Goal: Communication & Community: Answer question/provide support

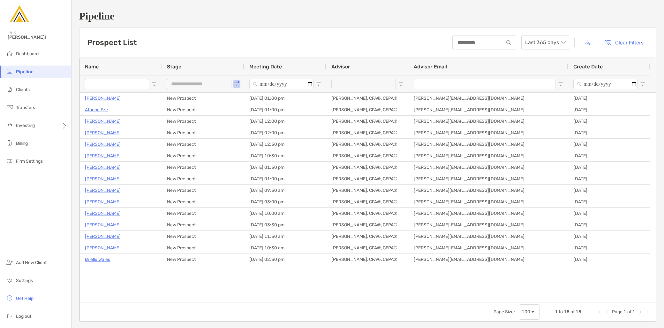
click at [240, 83] on div "**********" at bounding box center [203, 83] width 82 height 17
click at [237, 82] on span "Open Filter Menu" at bounding box center [236, 83] width 5 height 5
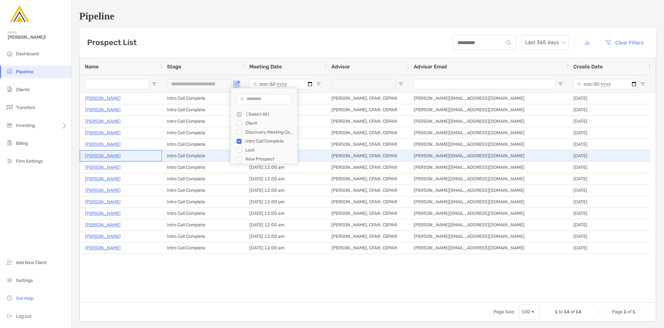
click at [92, 155] on p "Matt Woster" at bounding box center [103, 156] width 36 height 8
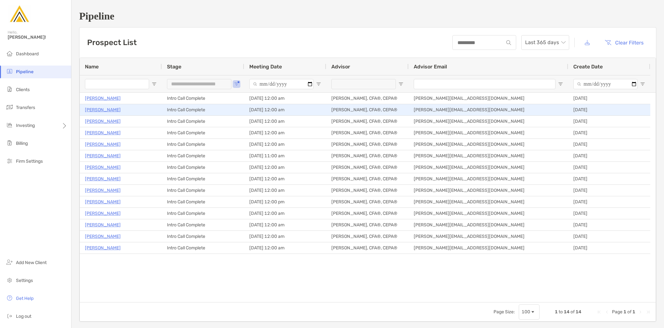
click at [104, 112] on p "Kristina Shiroka" at bounding box center [103, 110] width 36 height 8
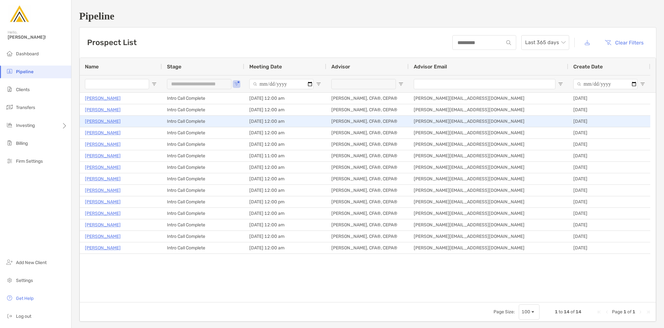
click at [103, 122] on p "Jay Camoney" at bounding box center [103, 121] width 36 height 8
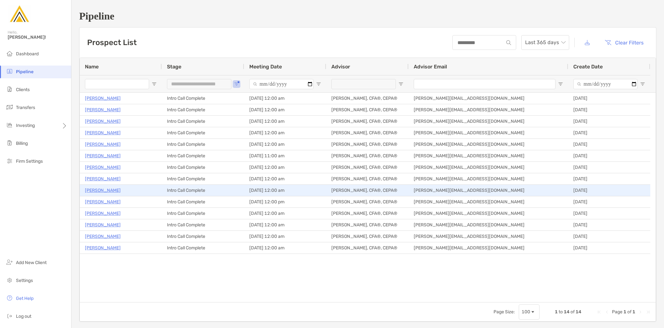
click at [106, 191] on p "[PERSON_NAME]" at bounding box center [103, 190] width 36 height 8
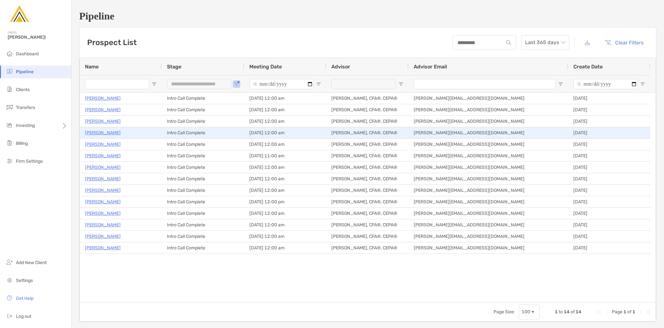
click at [96, 133] on p "Amit Roy" at bounding box center [103, 133] width 36 height 8
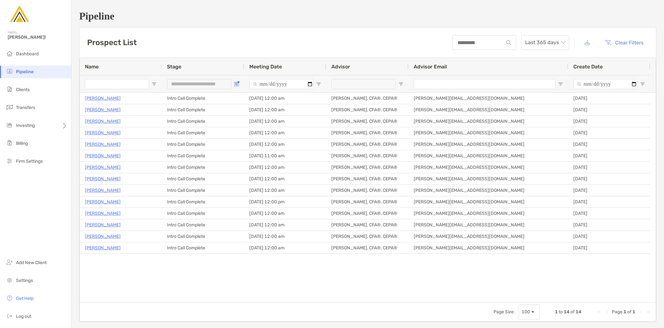
click at [237, 84] on span "Open Filter Menu" at bounding box center [236, 83] width 5 height 5
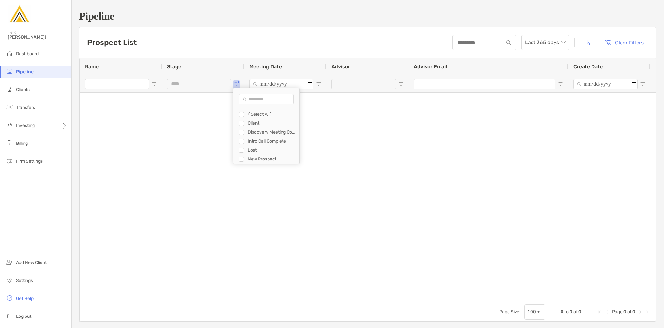
click at [244, 131] on div "Filter List" at bounding box center [241, 132] width 5 height 5
click at [244, 132] on div "Discovery Meeting Complete" at bounding box center [269, 132] width 61 height 9
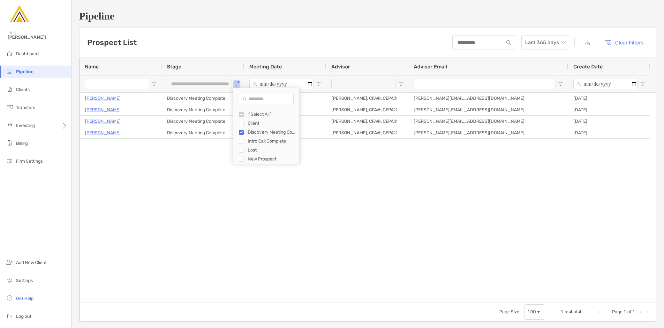
click at [159, 208] on div "Kevin Winnie Discovery Meeting Complete 10/07/2025 - 12:00 am Jeff Kaczmarczyk …" at bounding box center [368, 197] width 576 height 209
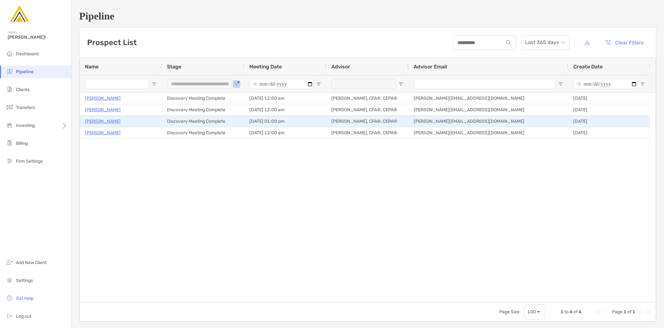
click at [104, 122] on p "[PERSON_NAME]" at bounding box center [103, 121] width 36 height 8
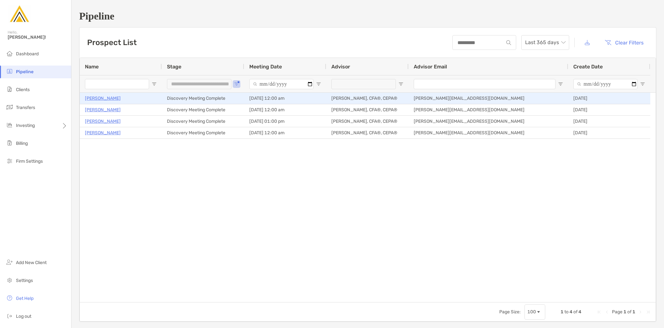
click at [104, 101] on p "[PERSON_NAME]" at bounding box center [103, 98] width 36 height 8
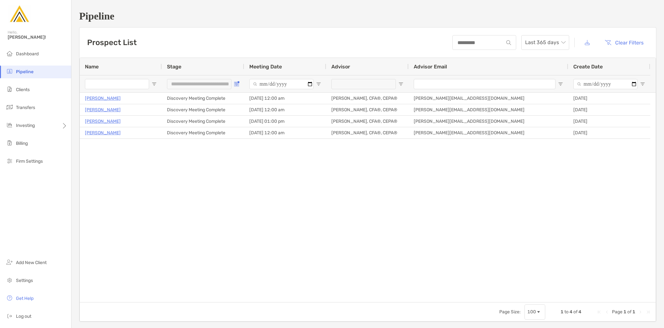
click at [236, 82] on span "Open Filter Menu" at bounding box center [236, 83] width 5 height 5
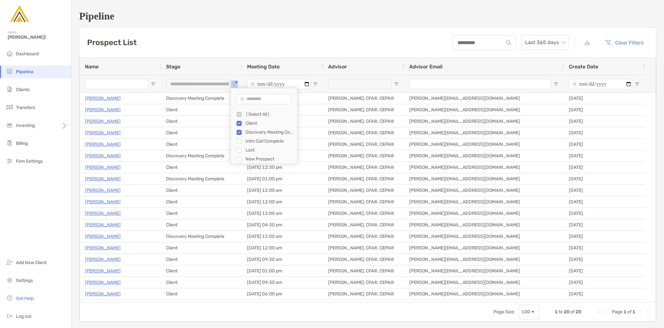
type input "**********"
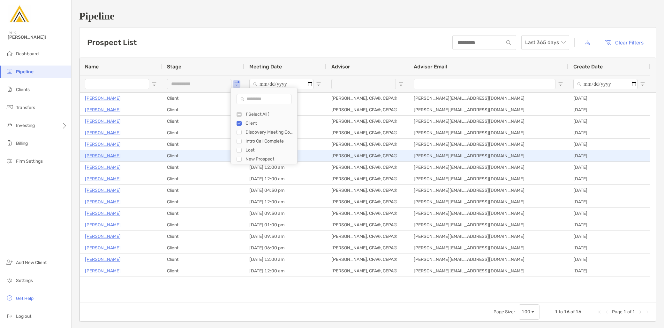
click at [110, 152] on p "Kirsten Brown Aidoo" at bounding box center [103, 156] width 36 height 8
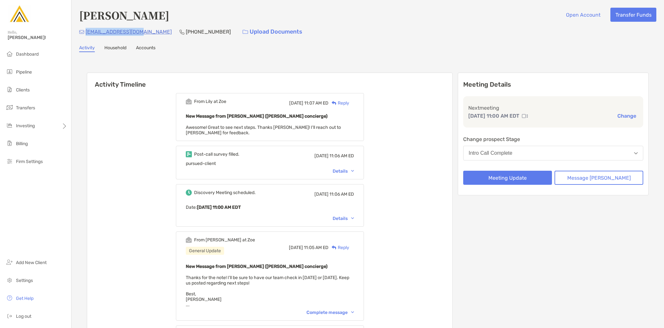
drag, startPoint x: 141, startPoint y: 31, endPoint x: 85, endPoint y: 33, distance: 56.3
click at [85, 33] on div "mwoster16@gmail.com (734) 812-5189 Upload Documents" at bounding box center [367, 32] width 577 height 14
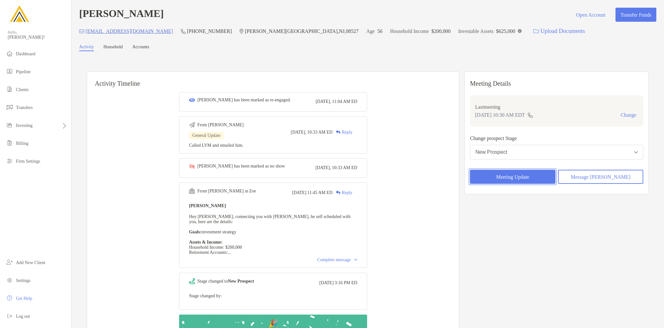
click at [532, 179] on button "Meeting Update" at bounding box center [512, 177] width 85 height 14
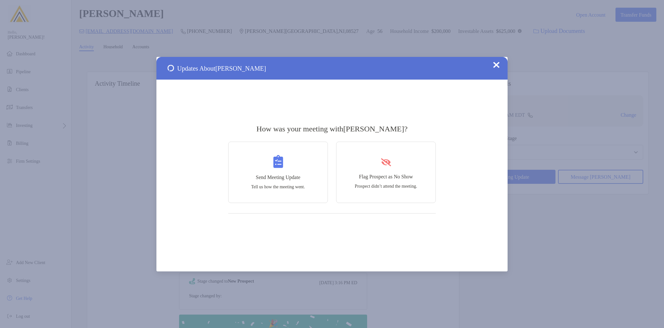
click at [498, 63] on img at bounding box center [496, 65] width 6 height 6
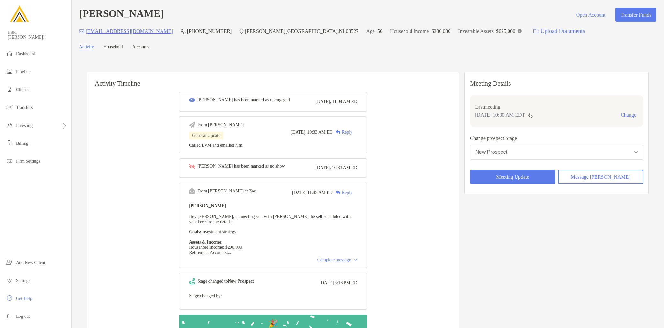
click at [533, 154] on button "New Prospect" at bounding box center [556, 152] width 173 height 15
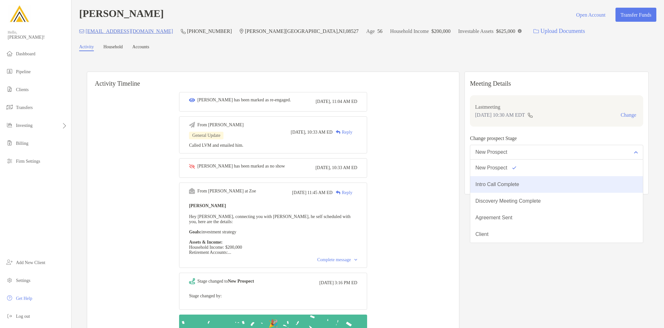
click at [519, 186] on div "Intro Call Complete" at bounding box center [498, 184] width 44 height 6
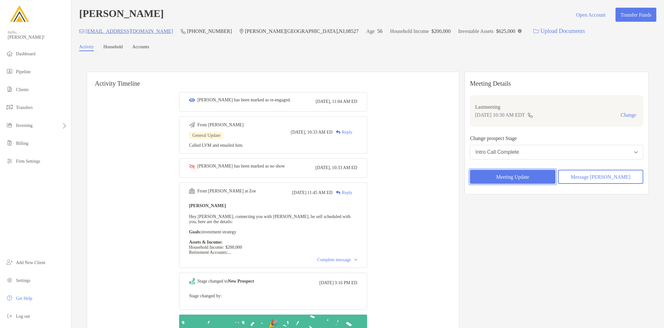
click at [521, 178] on button "Meeting Update" at bounding box center [512, 177] width 85 height 14
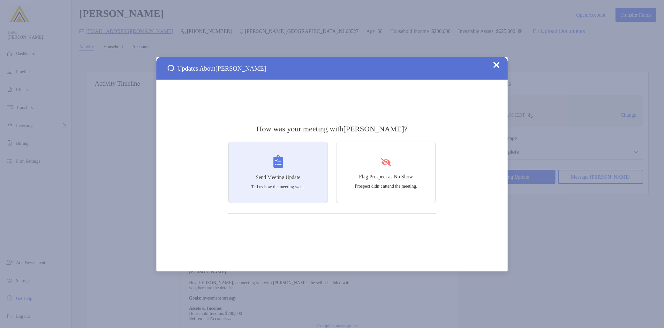
click at [300, 186] on p "Tell us how the meeting went." at bounding box center [278, 186] width 54 height 5
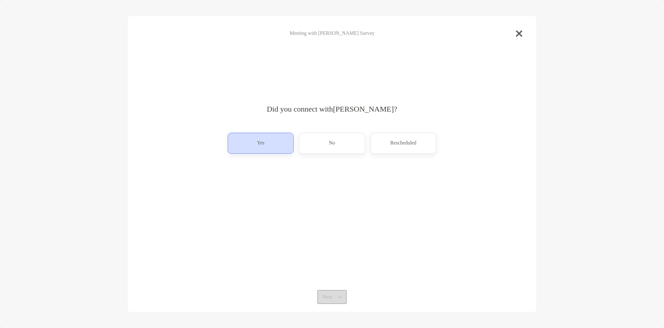
click at [251, 139] on div "Yes" at bounding box center [261, 143] width 66 height 21
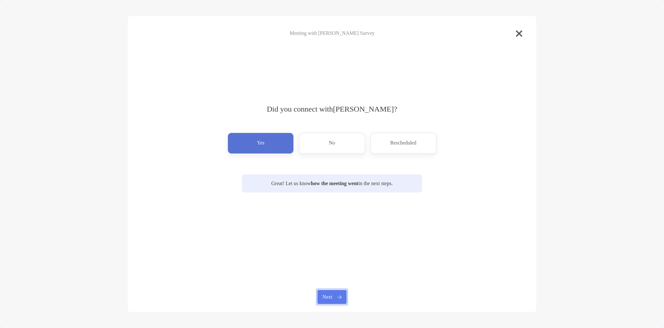
click at [339, 297] on button "Next" at bounding box center [331, 297] width 29 height 14
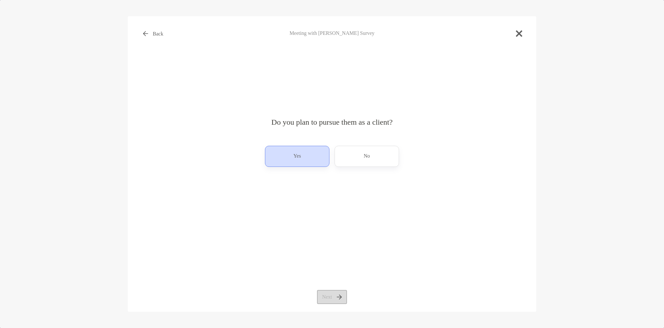
click at [308, 161] on div "Yes" at bounding box center [297, 156] width 65 height 21
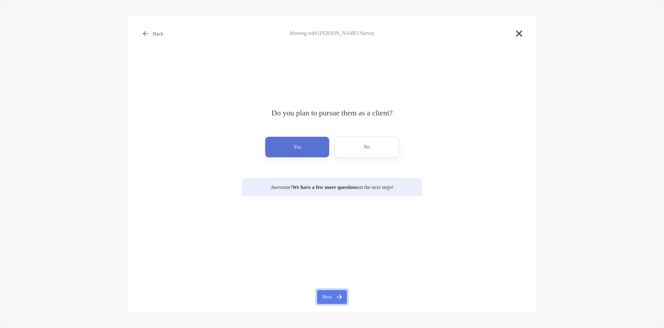
click at [334, 295] on button "Next" at bounding box center [332, 297] width 30 height 14
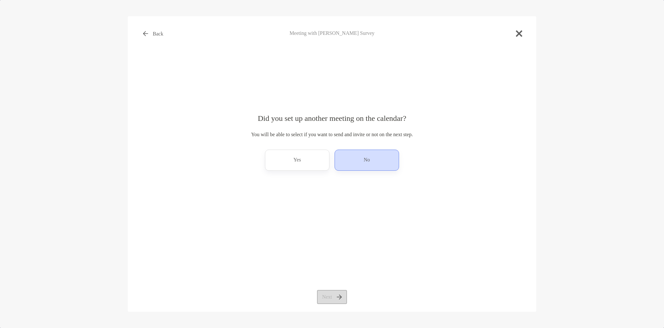
click at [355, 159] on div "No" at bounding box center [367, 159] width 65 height 21
click at [330, 304] on button "Next" at bounding box center [332, 297] width 30 height 14
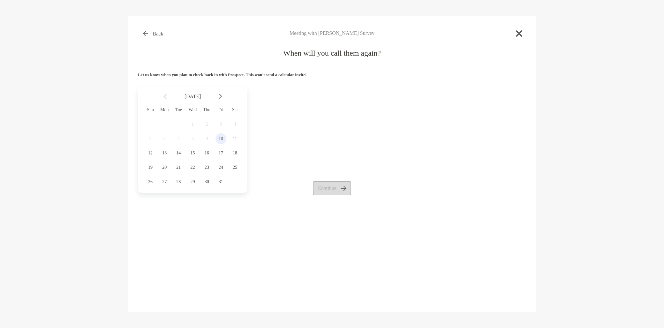
click at [217, 140] on span "10" at bounding box center [221, 138] width 11 height 5
click at [334, 190] on button "Continue" at bounding box center [332, 188] width 39 height 14
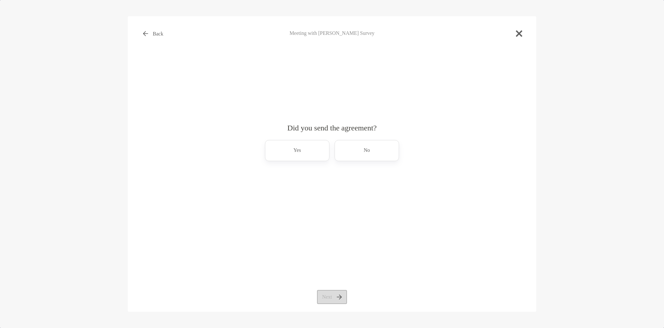
click at [369, 137] on div "Did you send the agreement? Yes No Next" at bounding box center [332, 148] width 388 height 65
click at [370, 148] on p "No" at bounding box center [367, 150] width 6 height 10
click at [334, 296] on button "Next" at bounding box center [332, 297] width 30 height 14
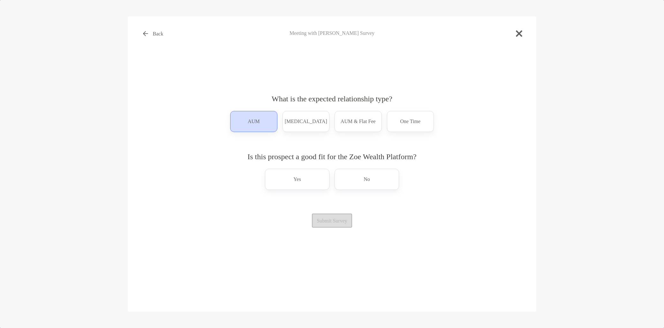
click at [256, 123] on p "AUM" at bounding box center [254, 121] width 12 height 10
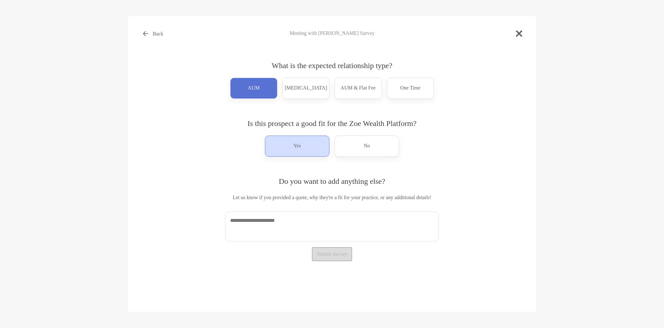
click at [292, 146] on div "Yes" at bounding box center [297, 145] width 65 height 21
click at [266, 226] on textarea at bounding box center [332, 226] width 214 height 30
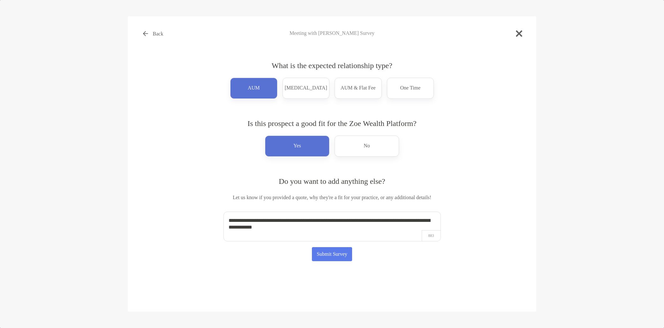
click at [317, 234] on textarea "**********" at bounding box center [333, 226] width 218 height 30
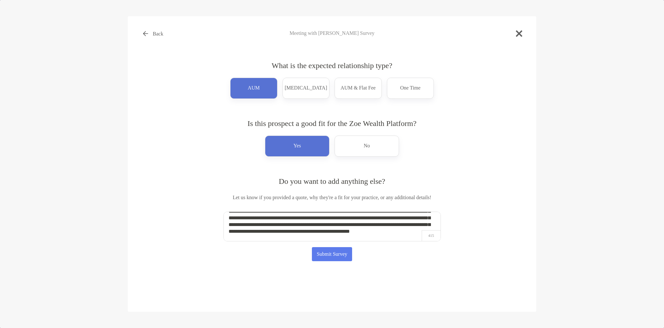
scroll to position [29, 0]
type textarea "**********"
click at [337, 257] on button "Submit Survey" at bounding box center [332, 254] width 41 height 14
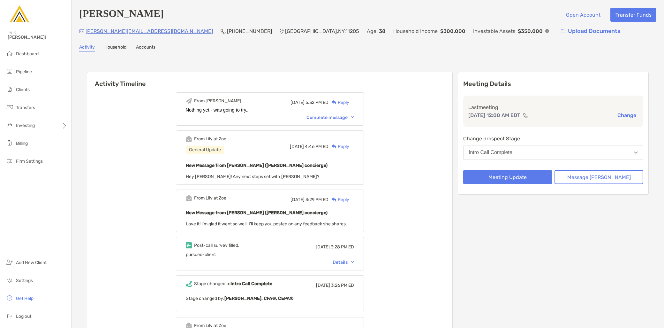
click at [525, 157] on button "Intro Call Complete" at bounding box center [553, 152] width 180 height 15
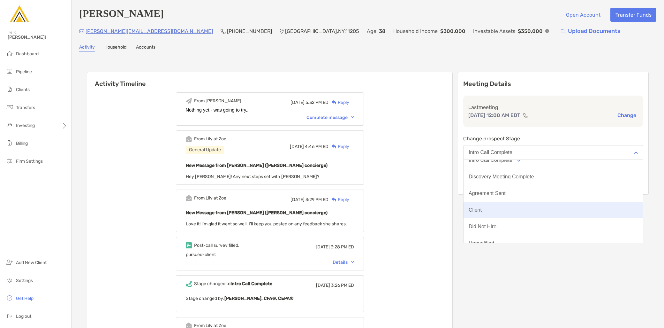
scroll to position [50, 0]
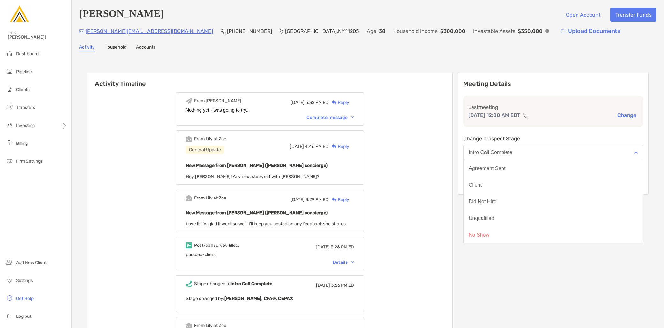
click at [453, 173] on div "From Jeff Tue, Oct 7 5:32 PM ED Reply Nothing yet - was going to try... Complet…" at bounding box center [269, 293] width 365 height 410
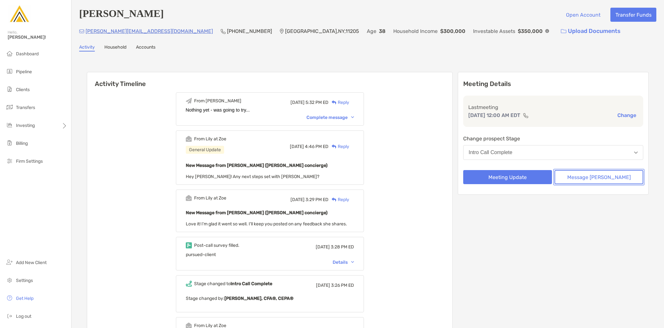
click at [593, 179] on button "Message [PERSON_NAME]" at bounding box center [599, 177] width 89 height 14
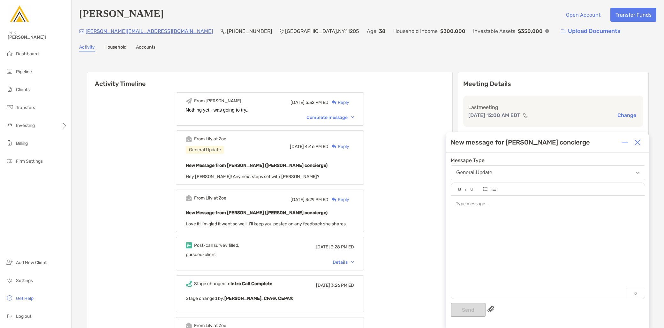
click at [496, 213] on div at bounding box center [548, 243] width 194 height 97
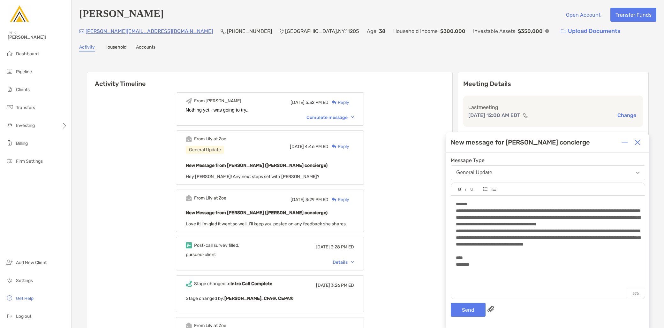
drag, startPoint x: 457, startPoint y: 202, endPoint x: 594, endPoint y: 198, distance: 137.4
click at [456, 202] on span "*******" at bounding box center [462, 204] width 12 height 4
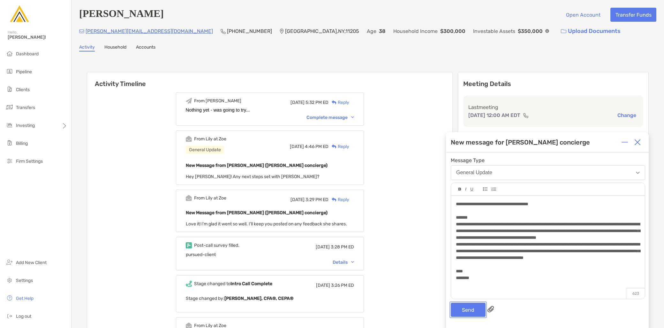
click at [473, 307] on button "Send" at bounding box center [468, 309] width 35 height 14
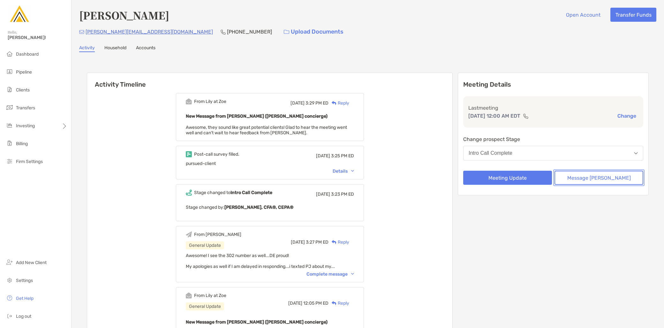
click at [583, 178] on button "Message [PERSON_NAME]" at bounding box center [599, 178] width 89 height 14
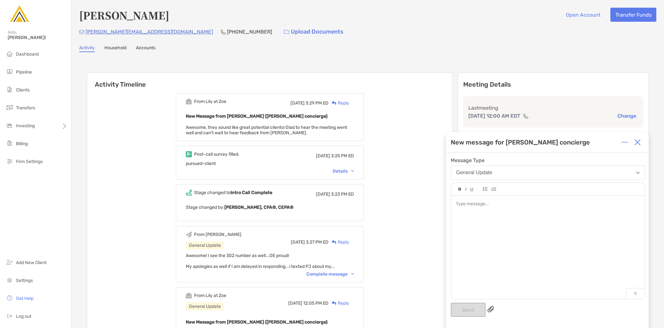
click at [500, 229] on div at bounding box center [548, 243] width 194 height 97
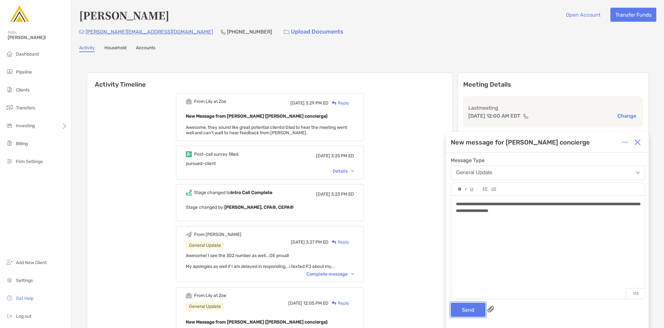
click at [469, 309] on button "Send" at bounding box center [468, 309] width 35 height 14
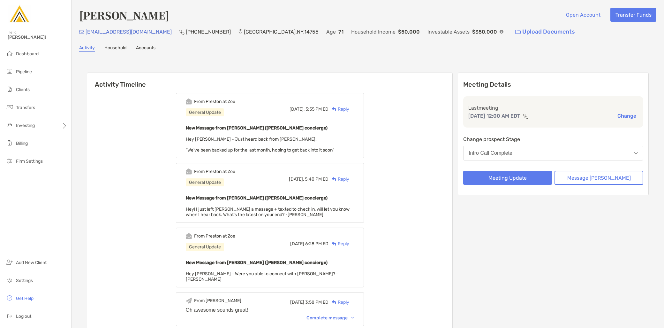
click at [349, 108] on div "Reply" at bounding box center [339, 109] width 21 height 7
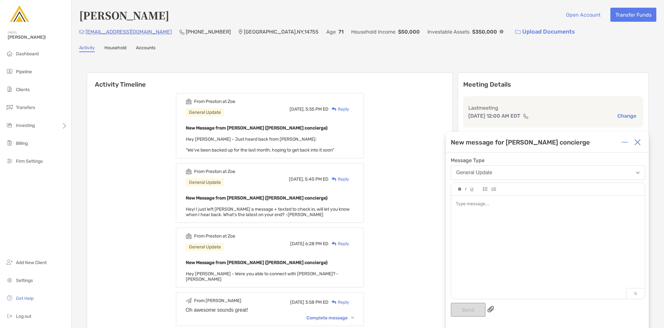
click at [525, 221] on div at bounding box center [548, 243] width 194 height 97
click at [474, 305] on button "Send" at bounding box center [468, 309] width 35 height 14
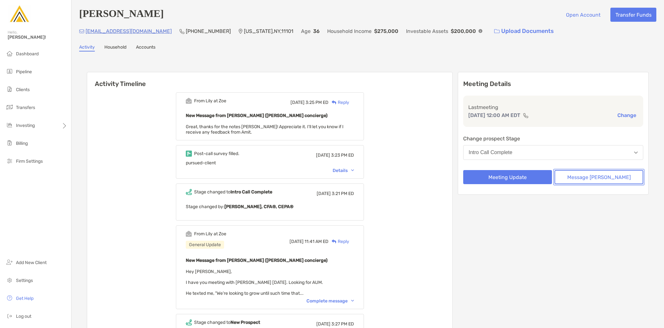
click at [581, 175] on button "Message Zoe" at bounding box center [599, 177] width 89 height 14
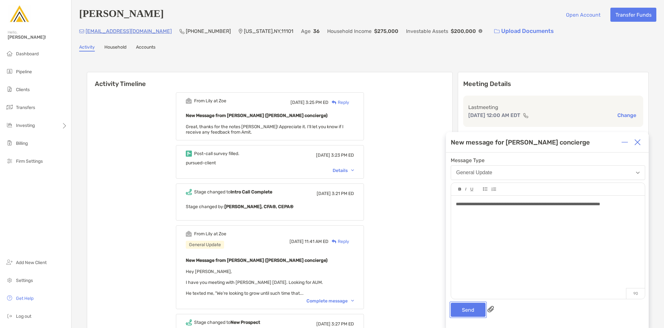
click at [459, 311] on button "Send" at bounding box center [468, 309] width 35 height 14
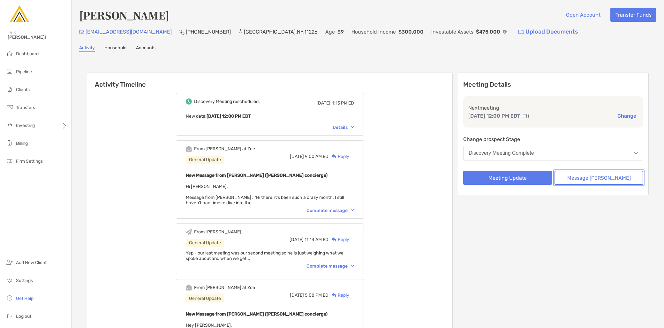
click at [604, 177] on button "Message [PERSON_NAME]" at bounding box center [599, 178] width 89 height 14
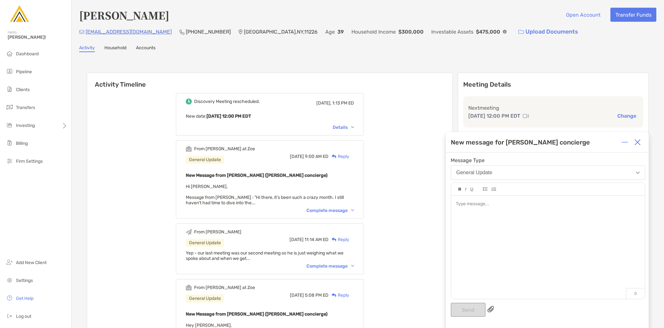
click at [535, 220] on div at bounding box center [548, 243] width 194 height 97
click at [468, 310] on button "Send" at bounding box center [468, 309] width 35 height 14
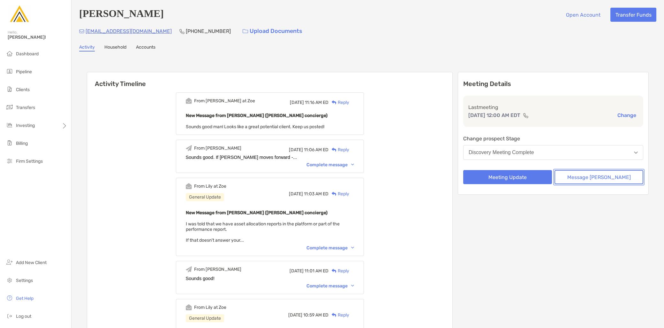
click at [615, 180] on button "Message [PERSON_NAME]" at bounding box center [599, 177] width 89 height 14
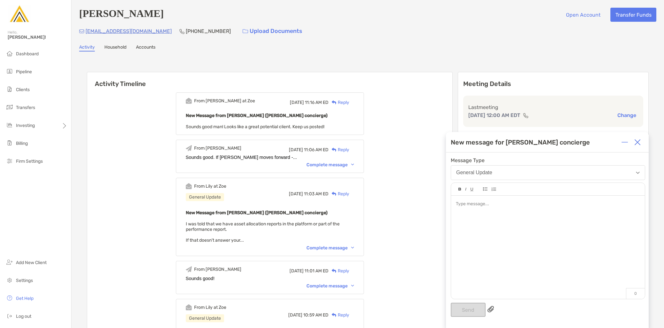
click at [503, 256] on div at bounding box center [548, 243] width 194 height 97
click at [466, 313] on button "Send" at bounding box center [468, 309] width 35 height 14
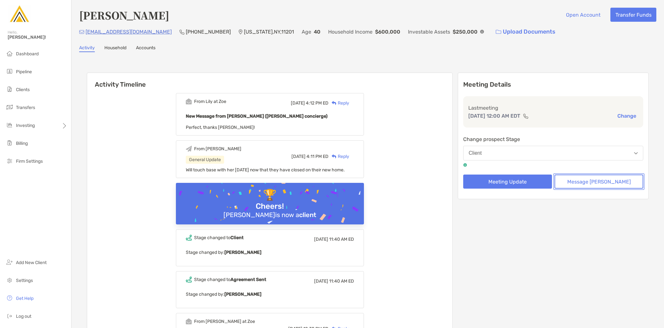
click at [592, 178] on button "Message [PERSON_NAME]" at bounding box center [599, 181] width 89 height 14
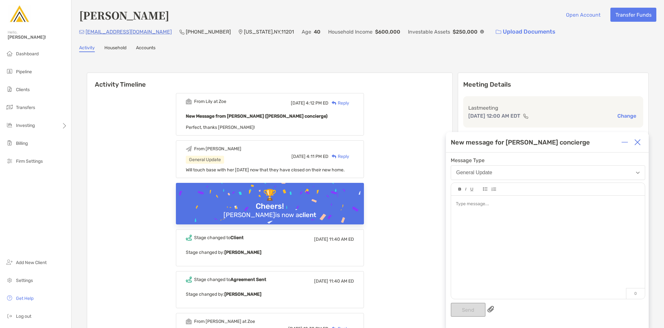
click at [496, 226] on div at bounding box center [548, 243] width 194 height 97
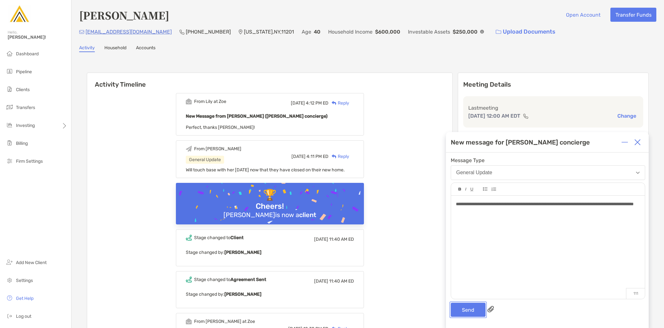
click at [469, 311] on button "Send" at bounding box center [468, 309] width 35 height 14
